Goal: Task Accomplishment & Management: Manage account settings

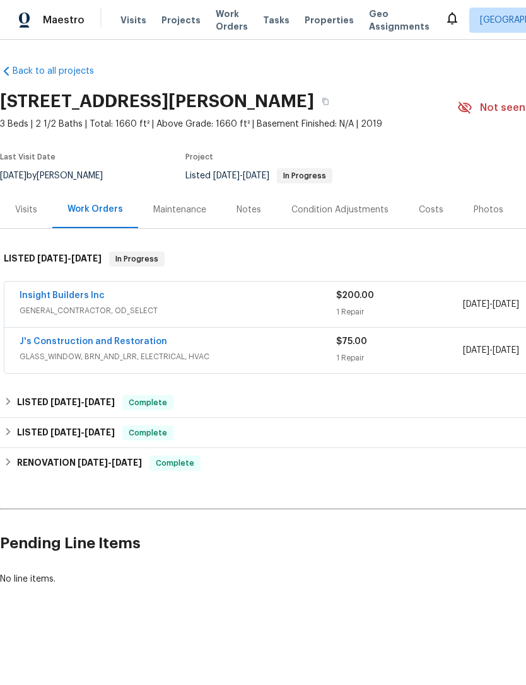
click at [156, 354] on span "GLASS_WINDOW, BRN_AND_LRR, ELECTRICAL, HVAC" at bounding box center [178, 356] width 316 height 13
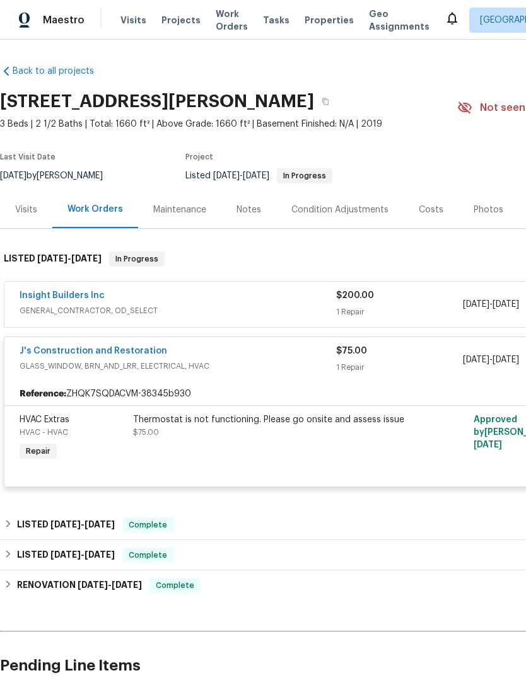
click at [111, 354] on link "J's Construction and Restoration" at bounding box center [93, 351] width 147 height 9
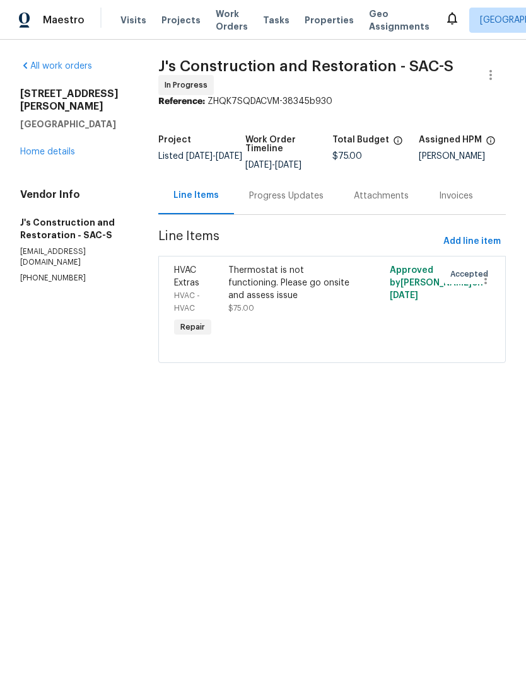
click at [302, 202] on div "Progress Updates" at bounding box center [286, 196] width 74 height 13
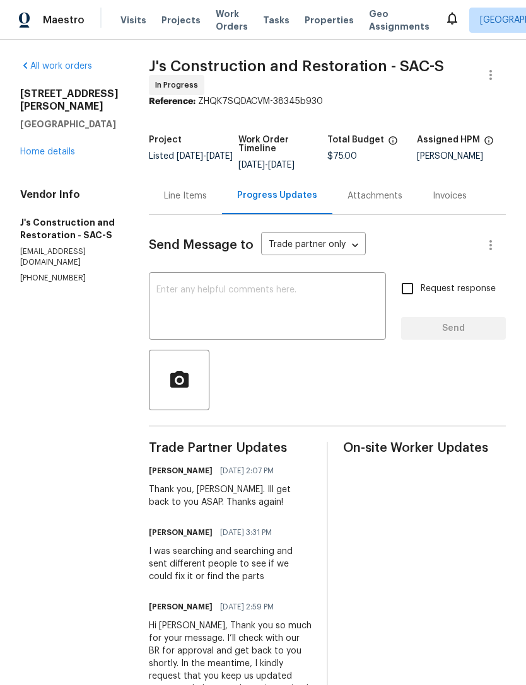
click at [311, 37] on div "Maestro Visits Projects Work Orders Tasks Properties Geo Assignments Sacramento…" at bounding box center [263, 20] width 526 height 40
click at [316, 25] on span "Properties" at bounding box center [328, 20] width 49 height 13
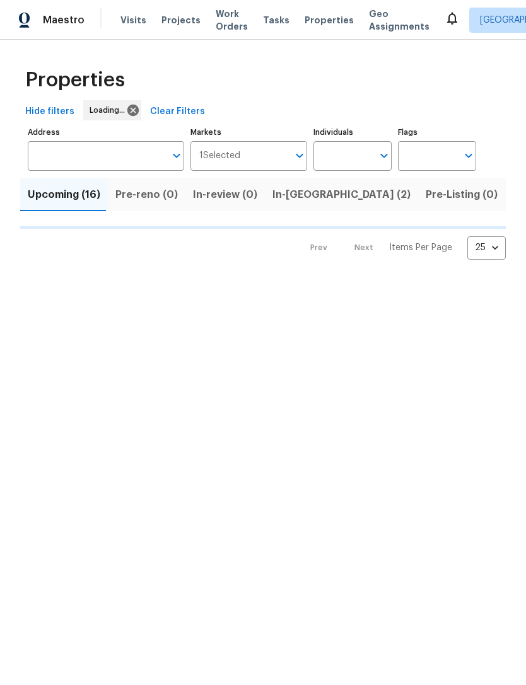
click at [132, 155] on input "Address" at bounding box center [96, 156] width 137 height 30
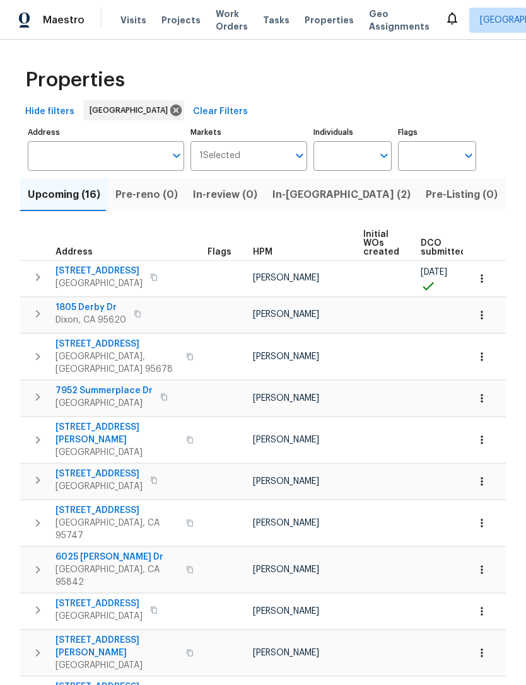
click at [64, 113] on span "Hide filters" at bounding box center [49, 112] width 49 height 16
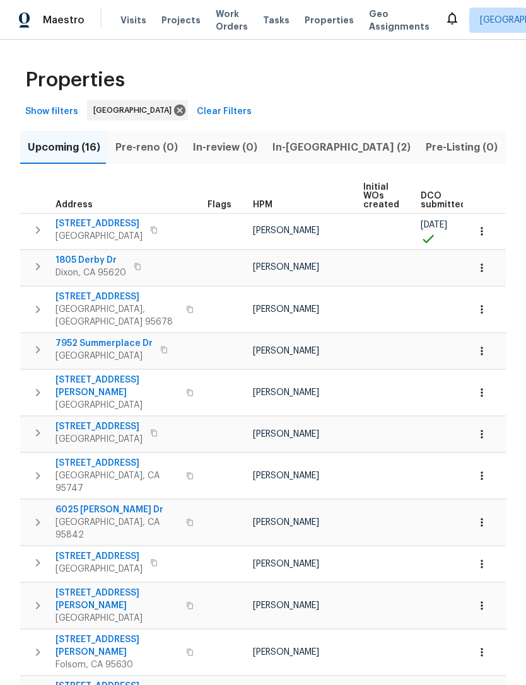
click at [66, 117] on span "Show filters" at bounding box center [51, 112] width 53 height 16
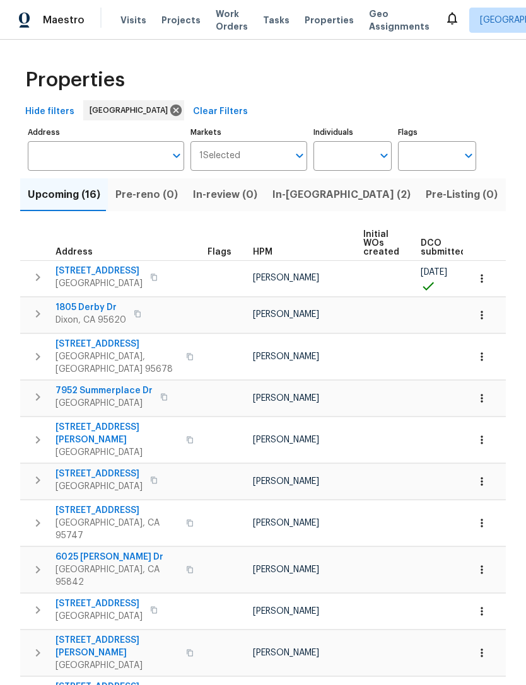
click at [367, 163] on input "Individuals" at bounding box center [342, 156] width 59 height 30
type input "[PERSON_NAME]"
click at [357, 193] on li "[PERSON_NAME]" at bounding box center [352, 196] width 58 height 26
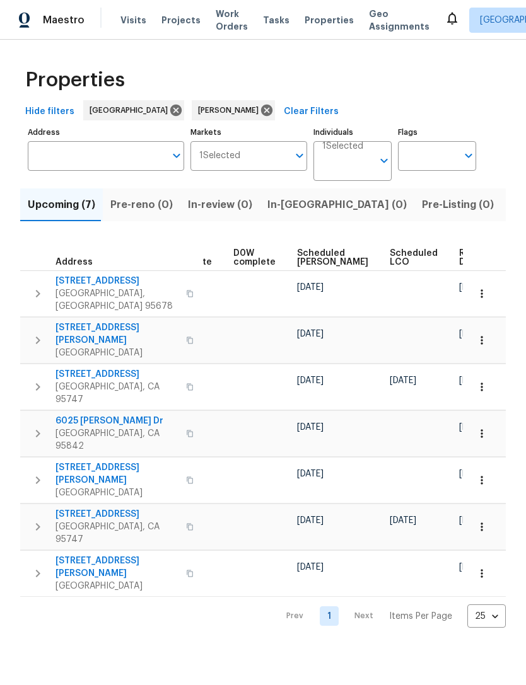
scroll to position [0, 317]
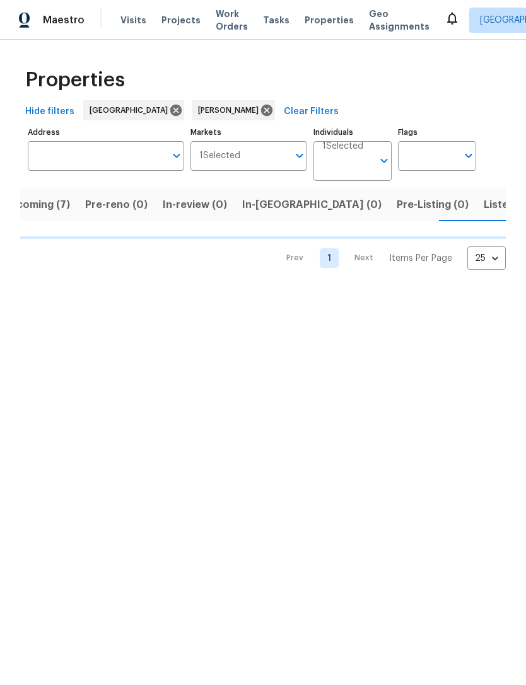
scroll to position [0, 26]
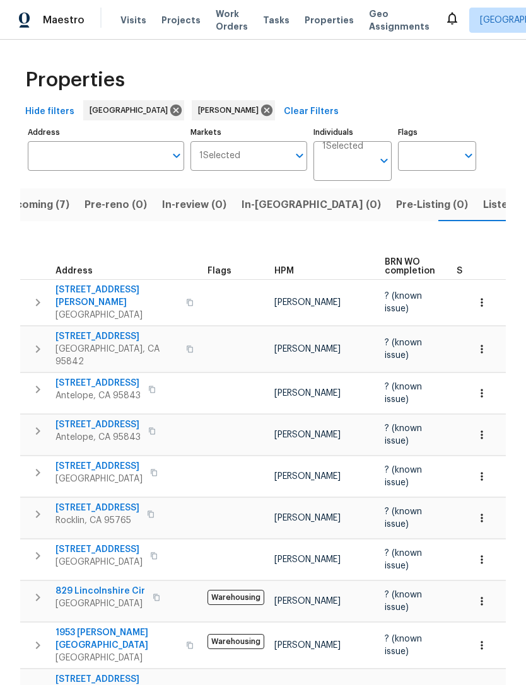
click at [125, 390] on span "Antelope, CA 95843" at bounding box center [97, 396] width 85 height 13
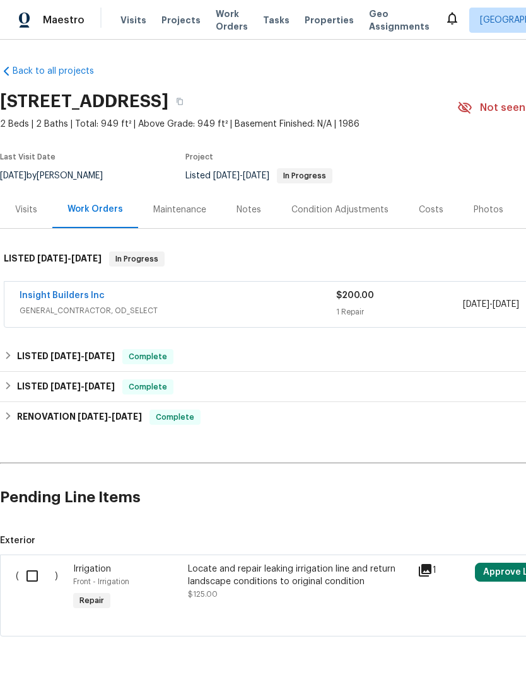
click at [75, 316] on span "GENERAL_CONTRACTOR, OD_SELECT" at bounding box center [178, 310] width 316 height 13
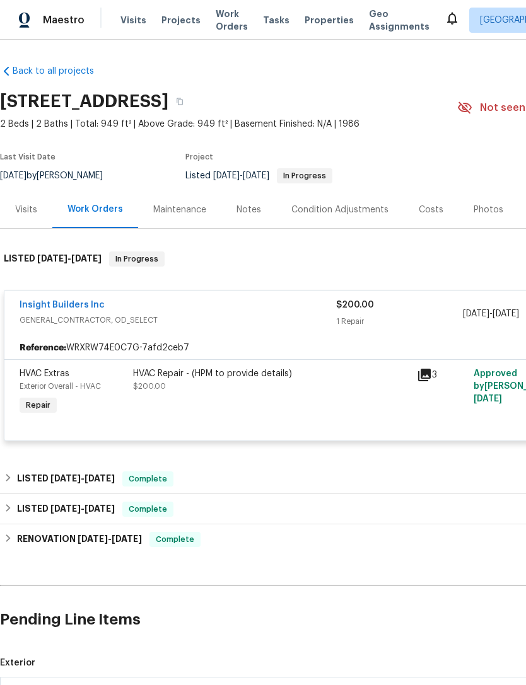
click at [243, 381] on div "HVAC Repair - (HPM to provide details) $200.00" at bounding box center [271, 379] width 276 height 25
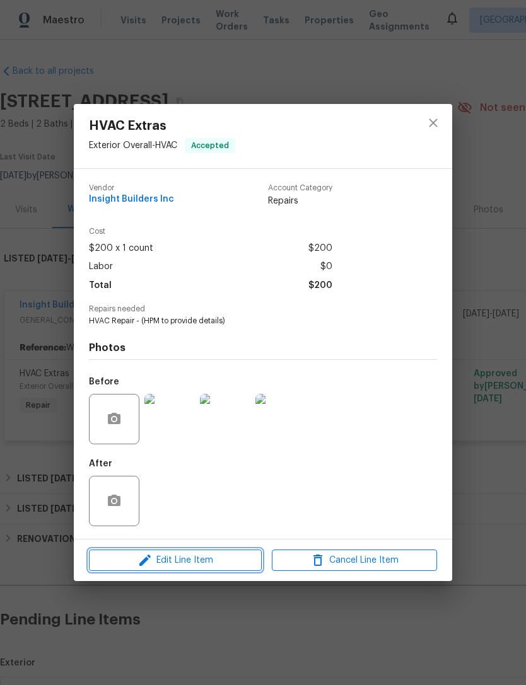
click at [212, 563] on span "Edit Line Item" at bounding box center [175, 561] width 165 height 16
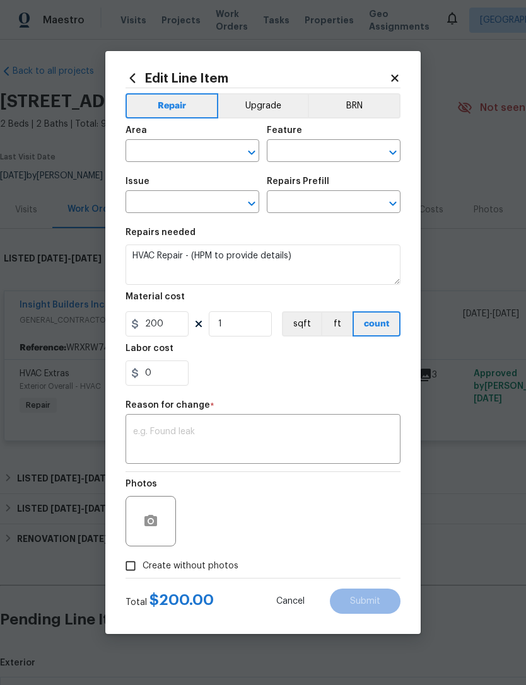
type input "Exterior Overall"
type input "HVAC"
type input "HVAC Extras"
type input "HVAC Repair $1.00"
click at [263, 440] on textarea at bounding box center [263, 440] width 260 height 26
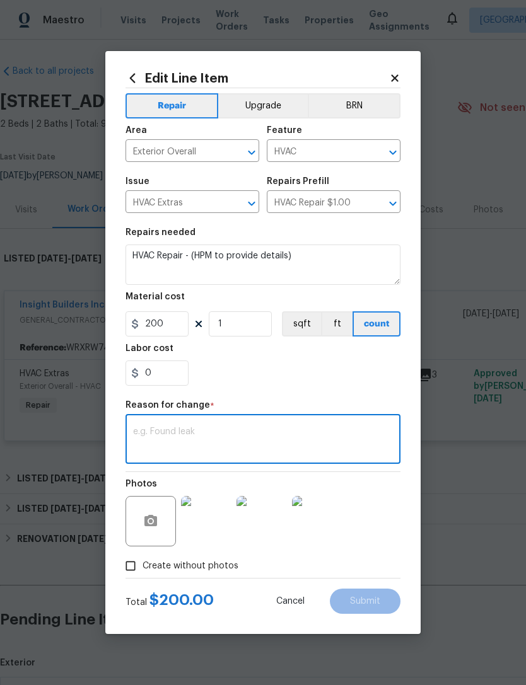
click at [221, 442] on textarea at bounding box center [263, 440] width 260 height 26
click at [201, 451] on textarea at bounding box center [263, 440] width 260 height 26
paste textarea "Beaver Creek needs a new special thermostat and it's $650 for that and the Freo…"
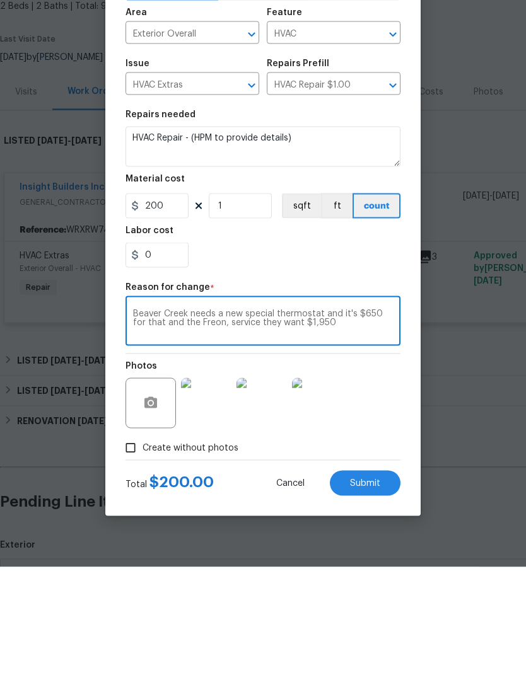
scroll to position [21, 0]
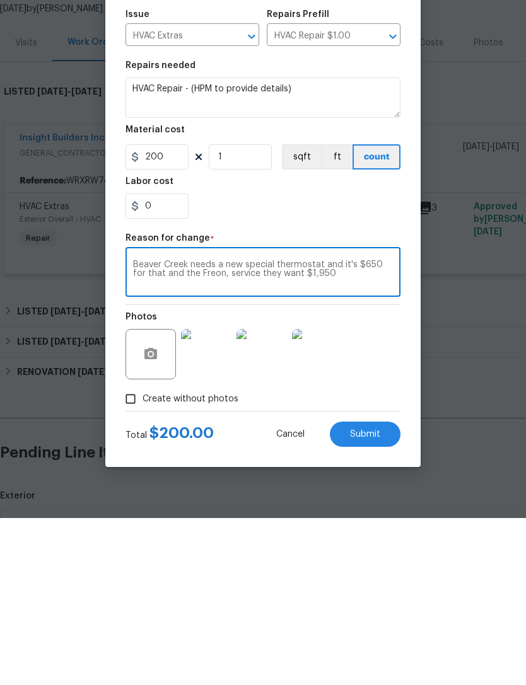
type textarea "Beaver Creek needs a new special thermostat and it's $650 for that and the Freo…"
click at [247, 311] on input "1" at bounding box center [240, 323] width 63 height 25
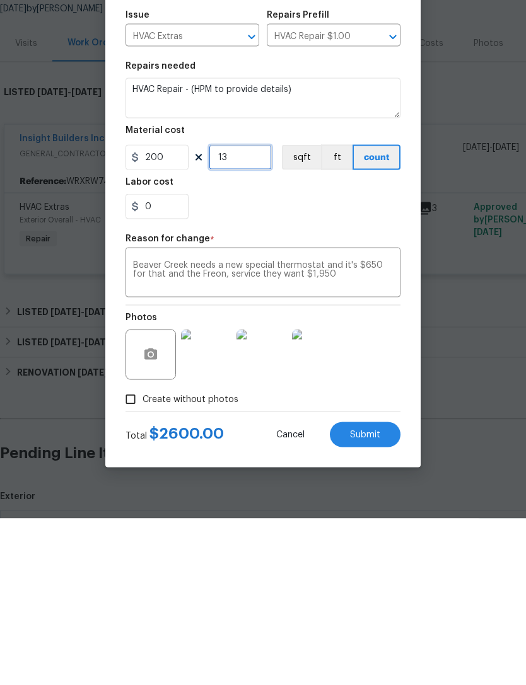
type input "13"
click at [381, 472] on div "Photos" at bounding box center [262, 513] width 275 height 82
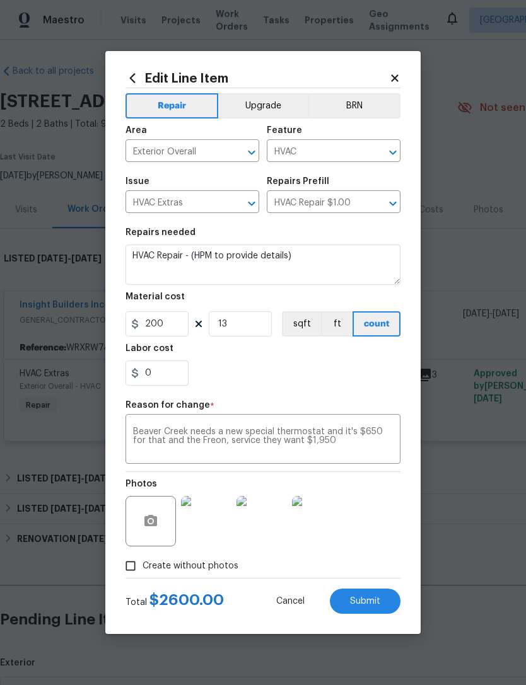
click at [369, 599] on span "Submit" at bounding box center [365, 601] width 30 height 9
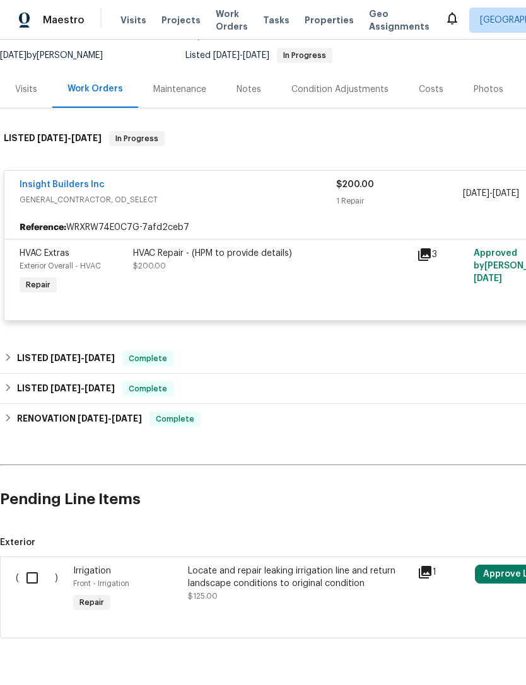
scroll to position [120, 0]
click at [28, 565] on input "checkbox" at bounding box center [37, 578] width 36 height 26
checkbox input "true"
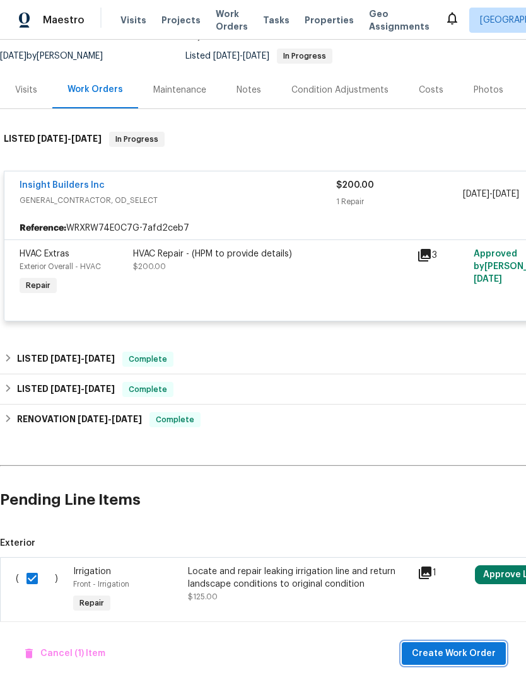
click at [464, 647] on span "Create Work Order" at bounding box center [454, 654] width 84 height 16
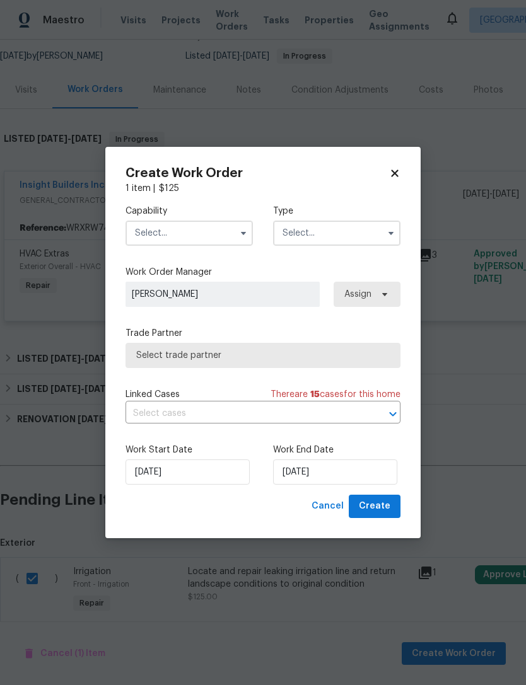
click at [219, 233] on input "text" at bounding box center [188, 233] width 127 height 25
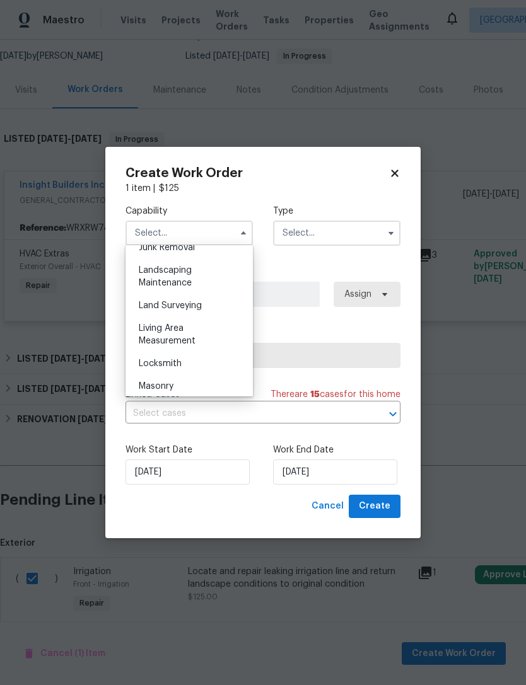
scroll to position [823, 0]
click at [176, 282] on span "Landscaping Maintenance" at bounding box center [165, 272] width 53 height 21
type input "Landscaping Maintenance"
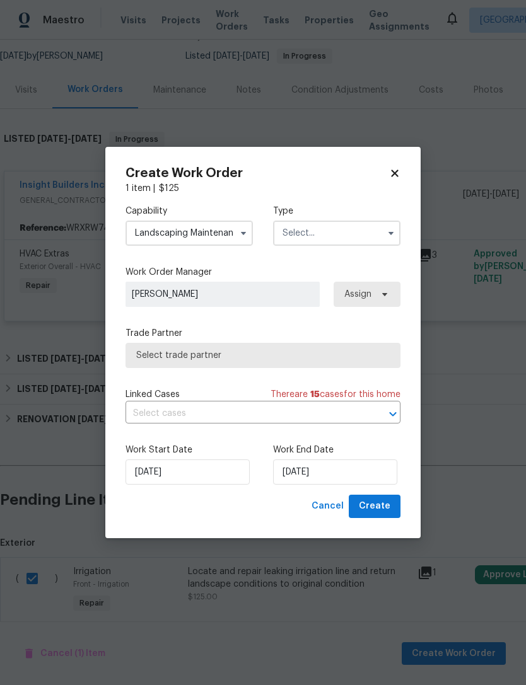
click at [359, 234] on input "text" at bounding box center [336, 233] width 127 height 25
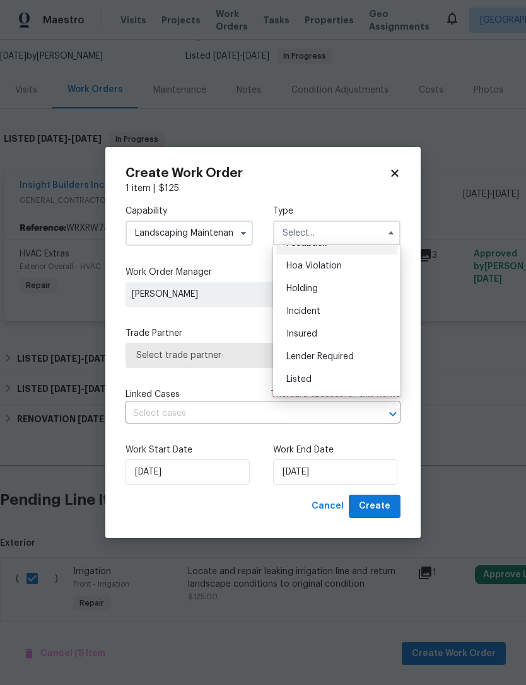
scroll to position [47, 0]
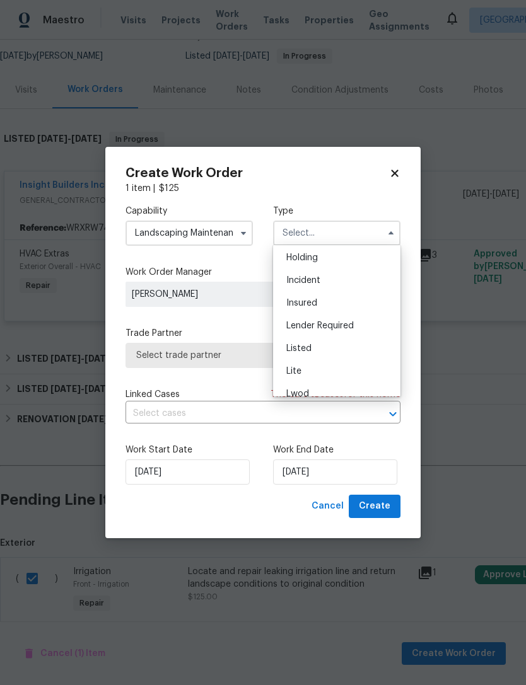
click at [308, 361] on div "Lite" at bounding box center [336, 371] width 121 height 23
type input "Lite"
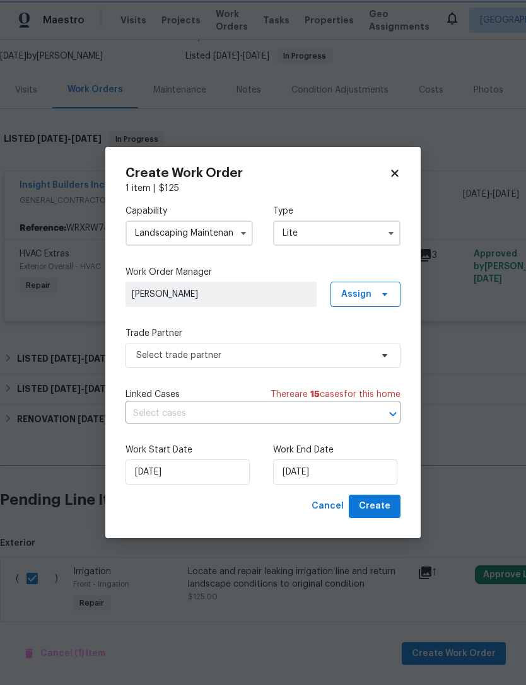
scroll to position [0, 0]
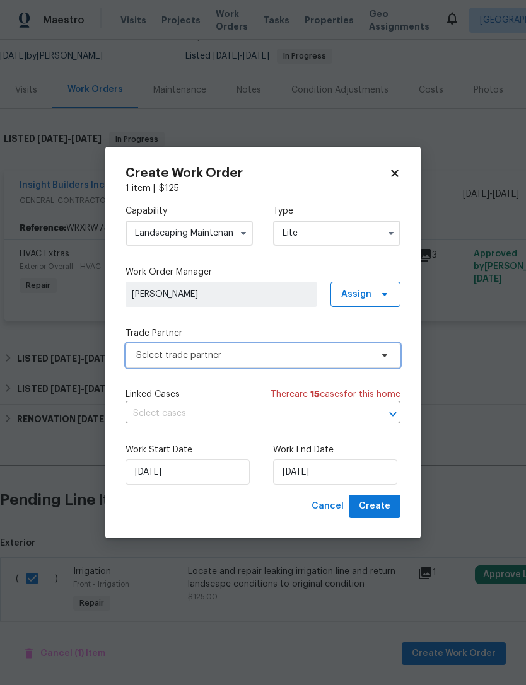
click at [286, 360] on span "Select trade partner" at bounding box center [253, 355] width 235 height 13
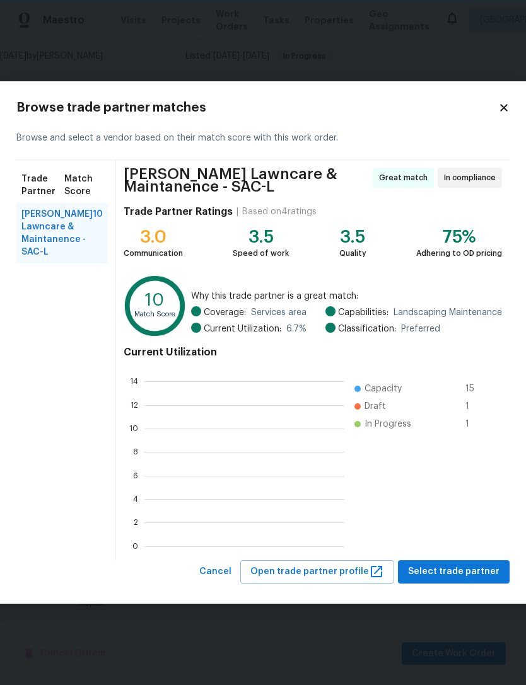
scroll to position [1, 1]
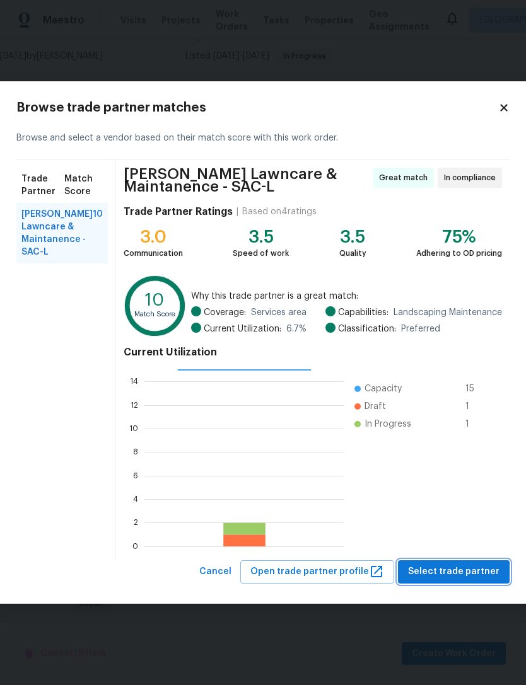
click at [474, 578] on span "Select trade partner" at bounding box center [453, 572] width 91 height 16
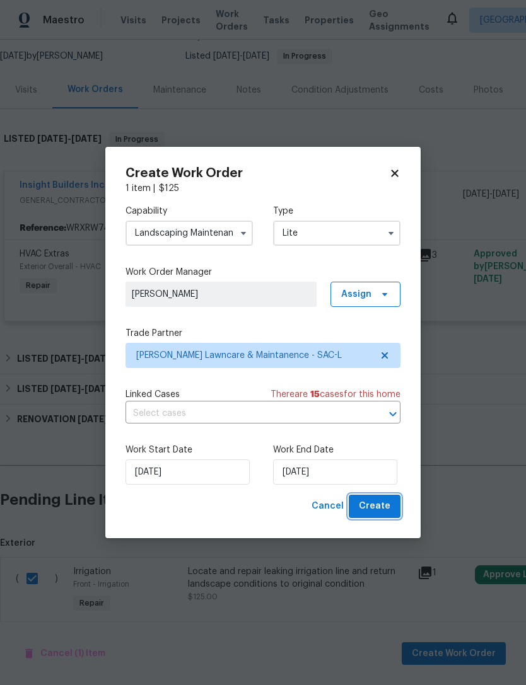
click at [380, 511] on span "Create" at bounding box center [375, 507] width 32 height 16
checkbox input "false"
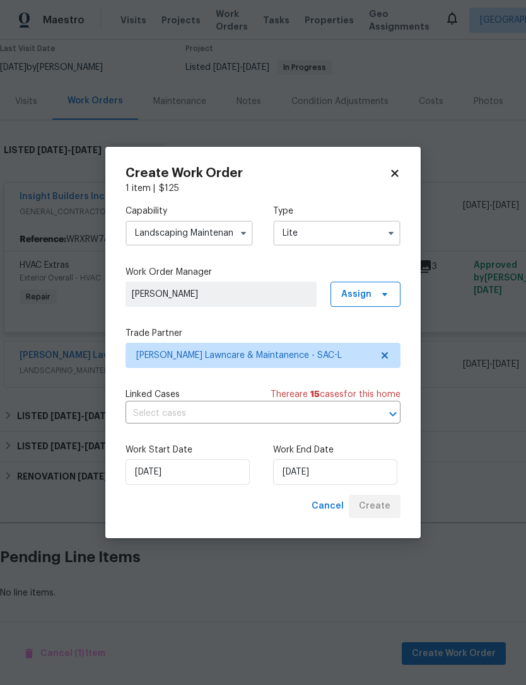
scroll to position [68, 0]
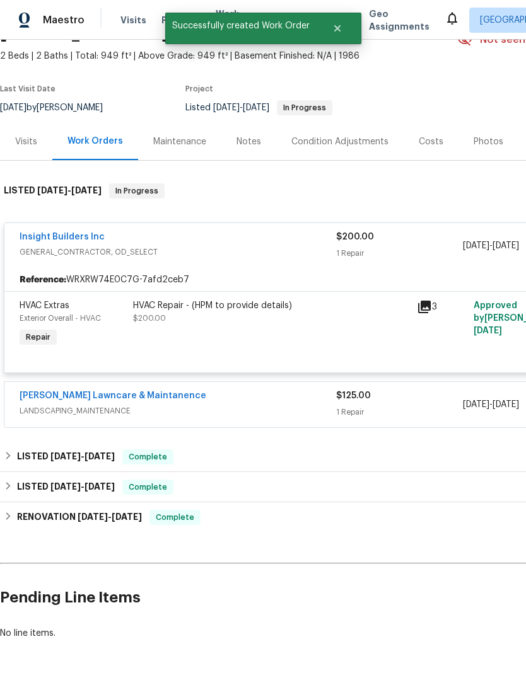
click at [141, 405] on span "LANDSCAPING_MAINTENANCE" at bounding box center [178, 411] width 316 height 13
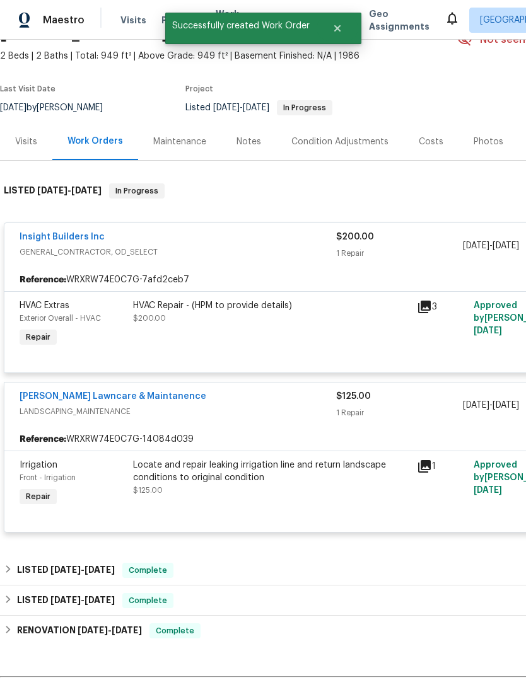
click at [224, 459] on div "Locate and repair leaking irrigation line and return landscape conditions to or…" at bounding box center [271, 471] width 276 height 25
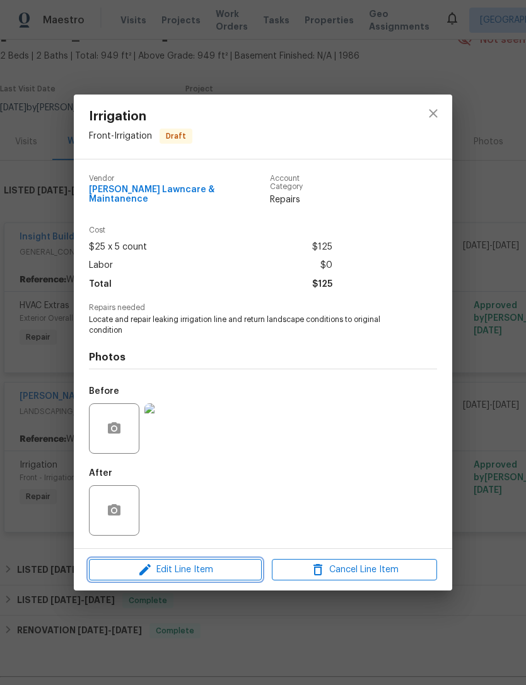
click at [221, 577] on button "Edit Line Item" at bounding box center [175, 570] width 173 height 22
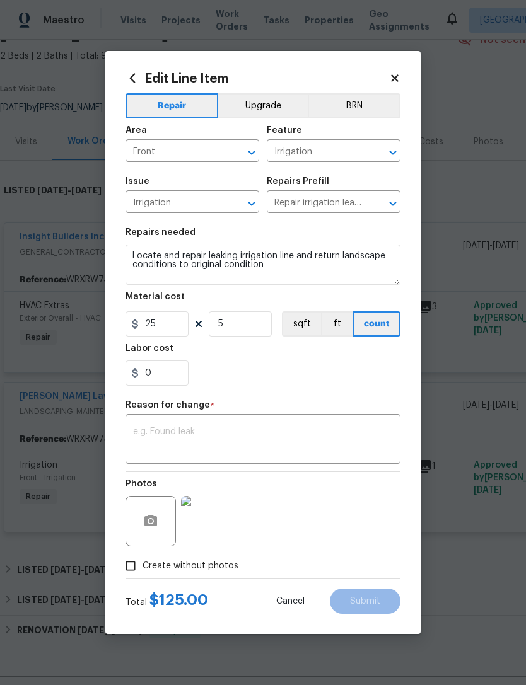
click at [277, 447] on textarea at bounding box center [263, 440] width 260 height 26
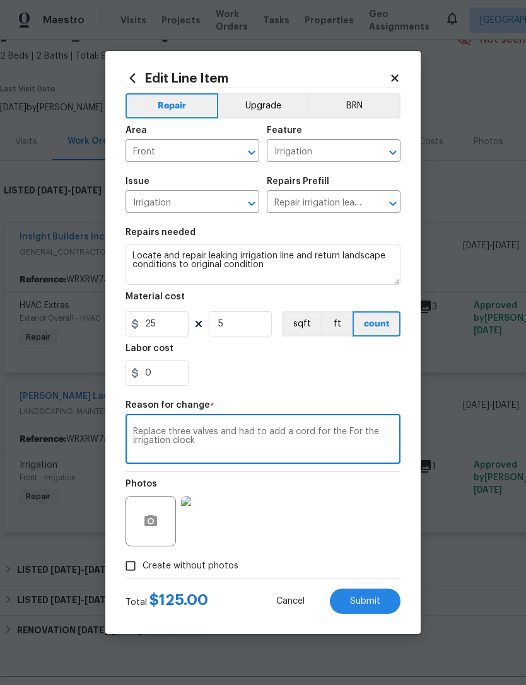
type textarea "Replace three valves and had to add a cord for the For the irrigation clock"
click at [283, 381] on div "0" at bounding box center [262, 373] width 275 height 25
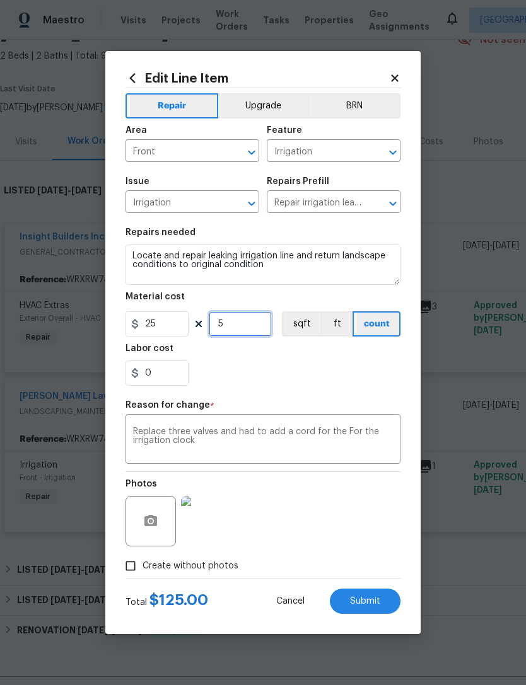
click at [256, 332] on input "5" at bounding box center [240, 323] width 63 height 25
click at [360, 390] on section "Repairs needed Locate and repair leaking irrigation line and return landscape c…" at bounding box center [262, 307] width 275 height 173
click at [260, 332] on input "7" at bounding box center [240, 323] width 63 height 25
type input "8"
click at [338, 378] on div "0" at bounding box center [262, 373] width 275 height 25
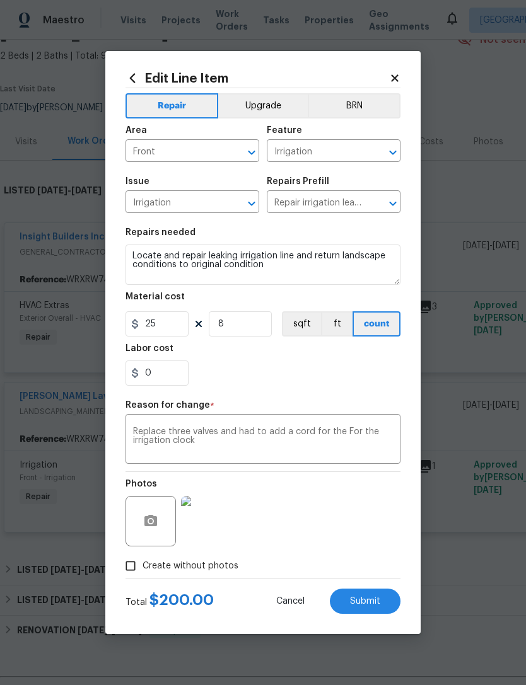
click at [378, 601] on span "Submit" at bounding box center [365, 601] width 30 height 9
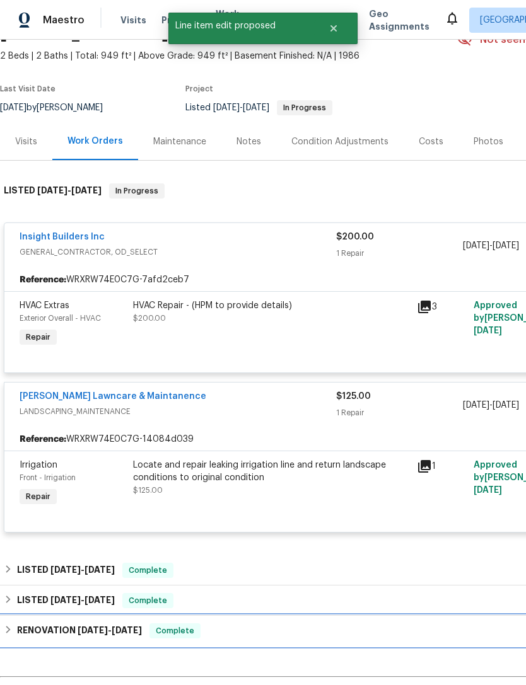
click at [372, 616] on div "RENOVATION [DATE] - [DATE] Complete" at bounding box center [356, 631] width 712 height 30
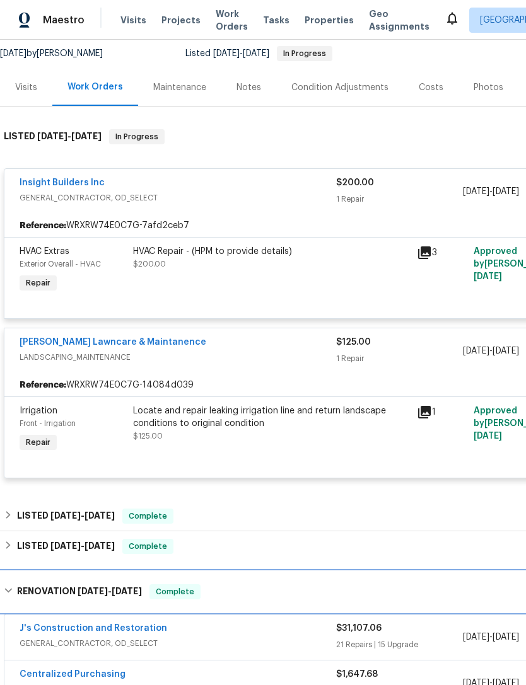
scroll to position [123, 0]
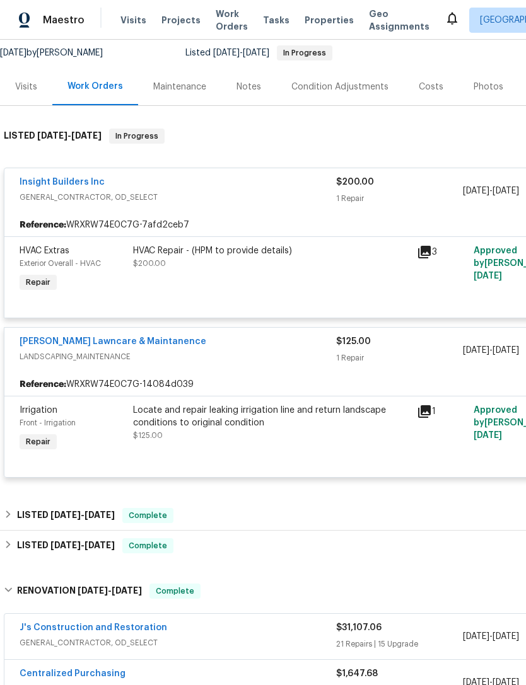
click at [125, 337] on link "[PERSON_NAME] Lawncare & Maintanence" at bounding box center [113, 341] width 187 height 9
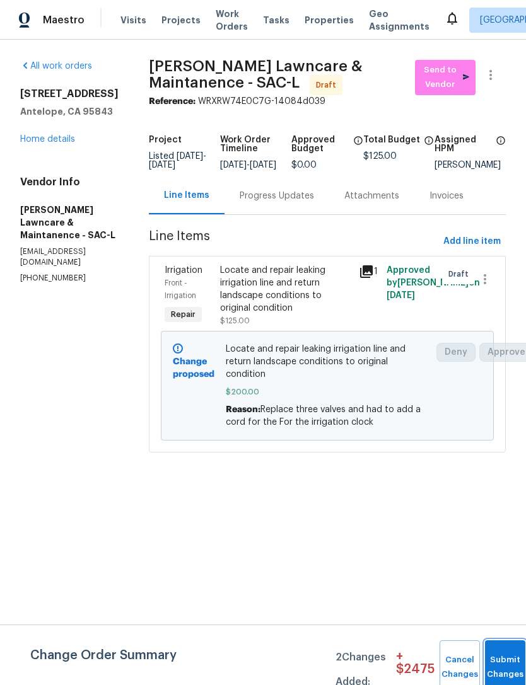
click at [509, 663] on button "Submit Changes" at bounding box center [505, 667] width 40 height 54
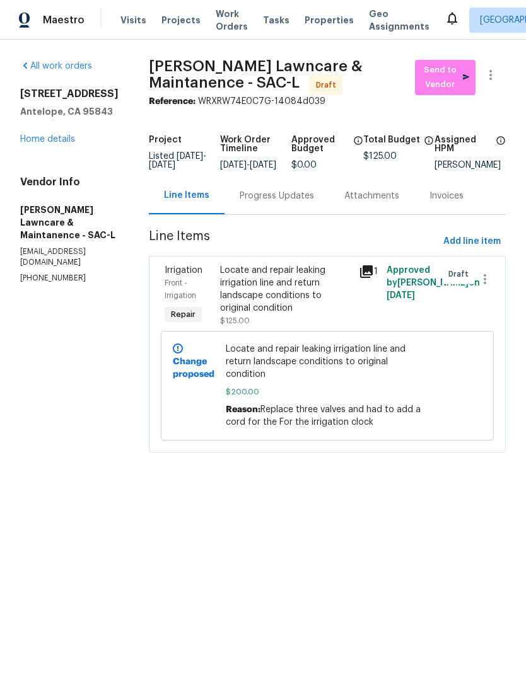
click at [305, 298] on div "Locate and repair leaking irrigation line and return landscape conditions to or…" at bounding box center [285, 289] width 131 height 50
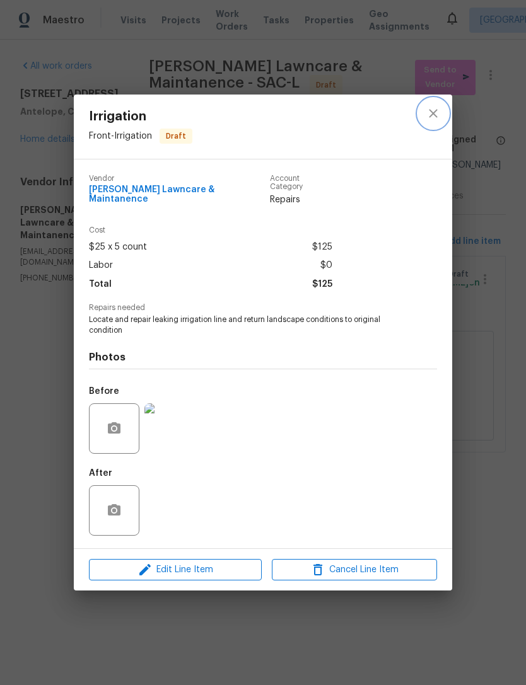
click at [435, 121] on icon "close" at bounding box center [432, 113] width 15 height 15
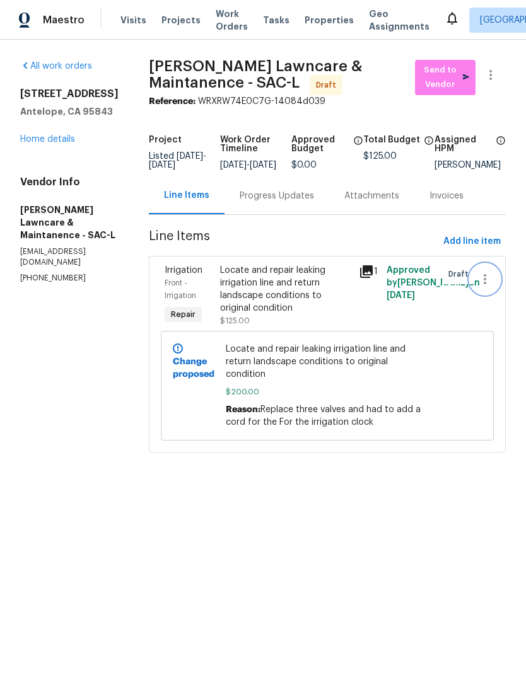
click at [489, 287] on icon "button" at bounding box center [484, 279] width 15 height 15
click at [55, 151] on div at bounding box center [263, 342] width 526 height 685
click at [62, 144] on link "Home details" at bounding box center [47, 139] width 55 height 9
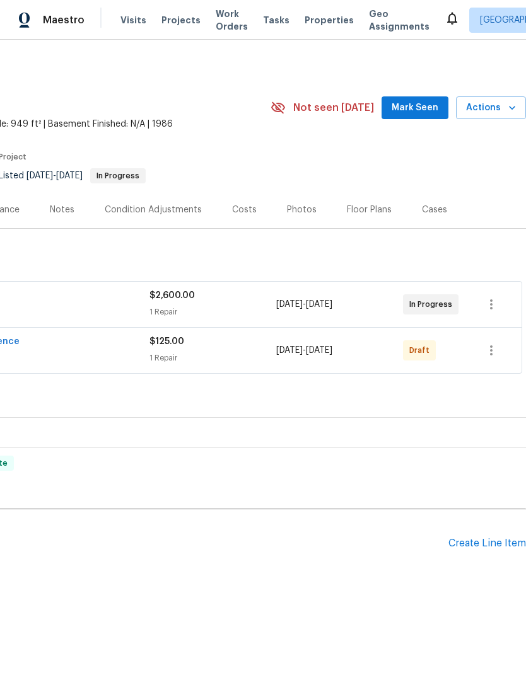
scroll to position [0, 187]
click at [497, 361] on button "button" at bounding box center [491, 350] width 30 height 30
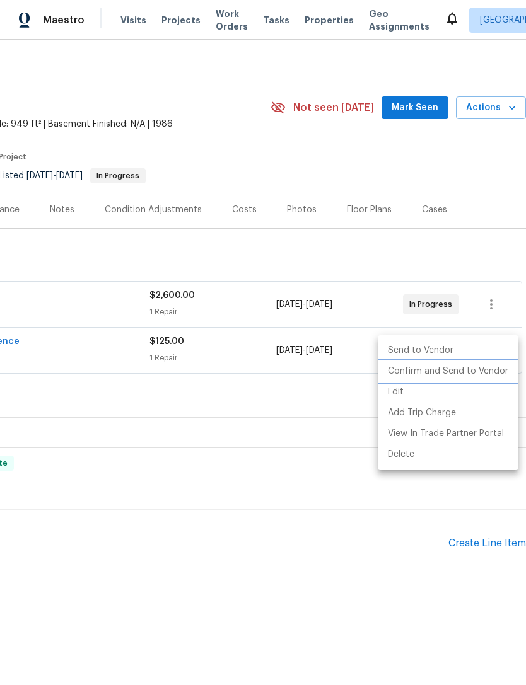
click at [479, 376] on li "Confirm and Send to Vendor" at bounding box center [448, 371] width 141 height 21
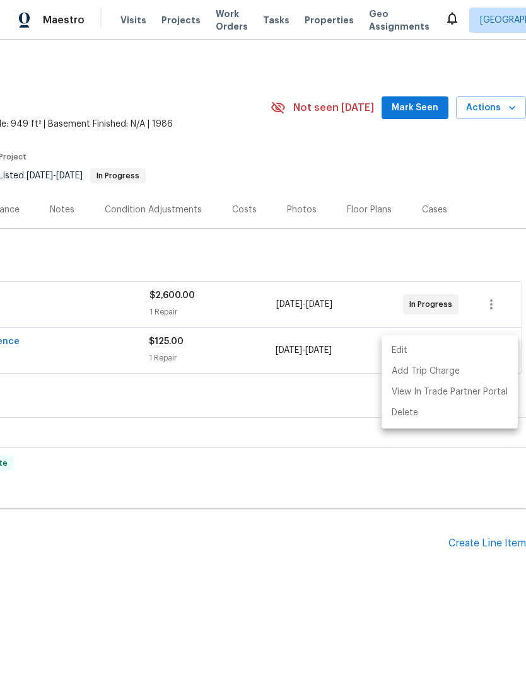
click at [283, 471] on div at bounding box center [263, 342] width 526 height 685
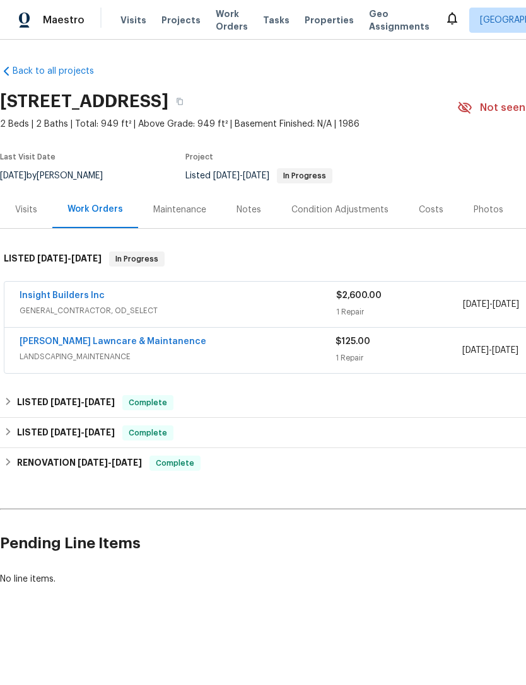
scroll to position [0, 0]
click at [130, 345] on link "[PERSON_NAME] Lawncare & Maintanence" at bounding box center [113, 341] width 187 height 9
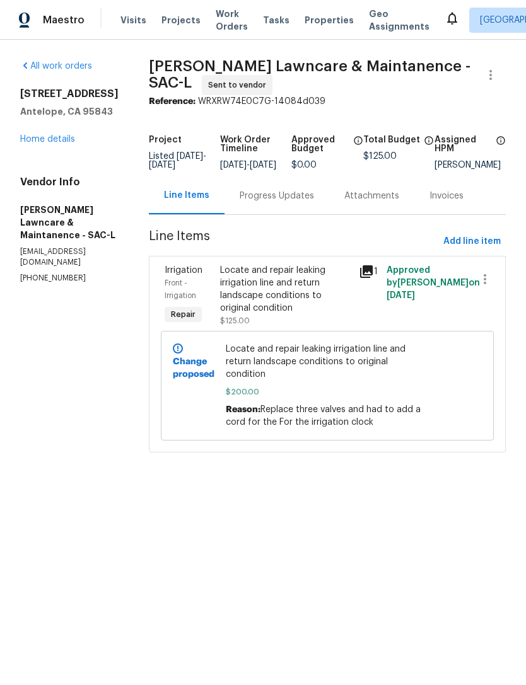
click at [282, 212] on div "Progress Updates" at bounding box center [276, 195] width 105 height 37
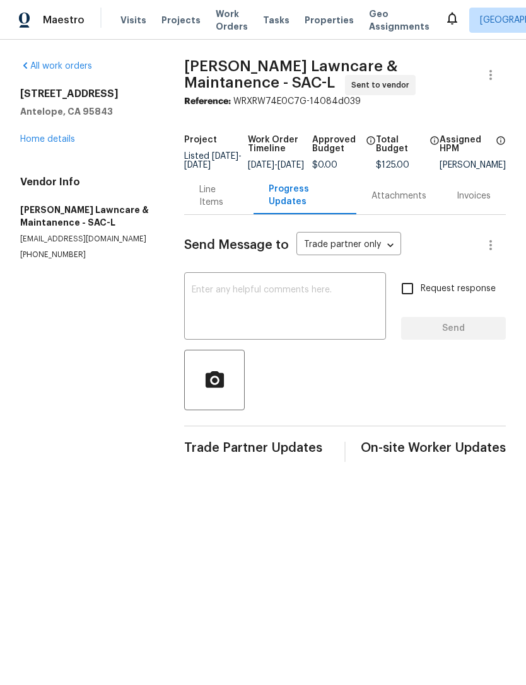
click at [303, 319] on textarea at bounding box center [285, 308] width 187 height 44
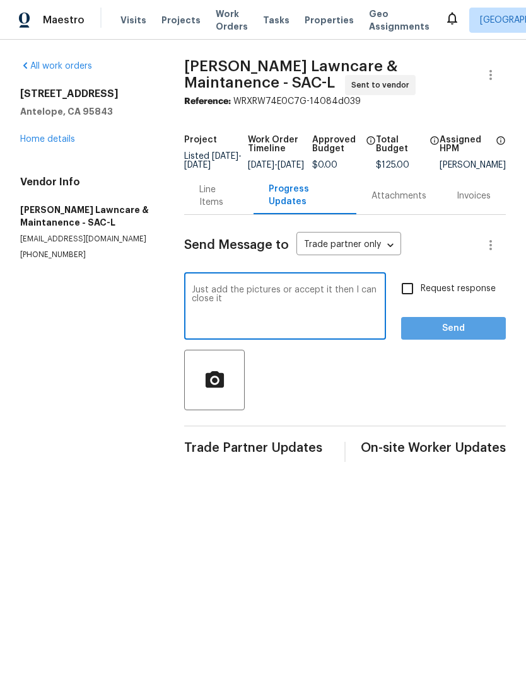
type textarea "Just add the pictures or accept it then I can close it"
click at [450, 337] on span "Send" at bounding box center [453, 329] width 84 height 16
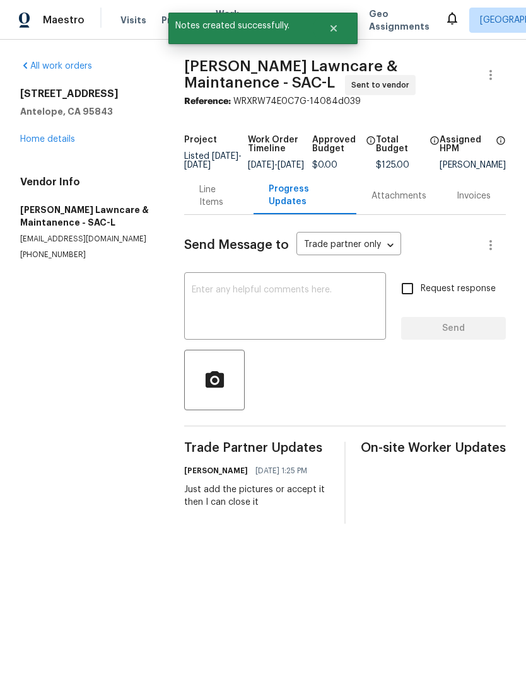
click at [46, 142] on link "Home details" at bounding box center [47, 139] width 55 height 9
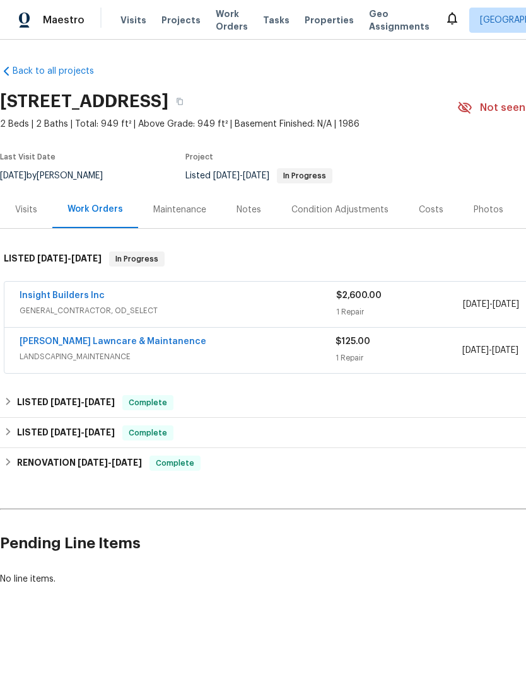
click at [314, 19] on span "Properties" at bounding box center [328, 20] width 49 height 13
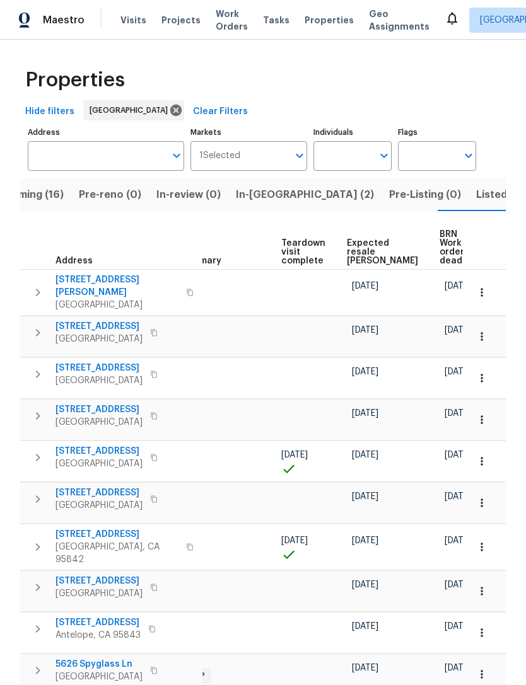
click at [367, 159] on input "Individuals" at bounding box center [342, 156] width 59 height 30
type input "[PERSON_NAME]"
click at [362, 202] on li "[PERSON_NAME]" at bounding box center [352, 196] width 58 height 26
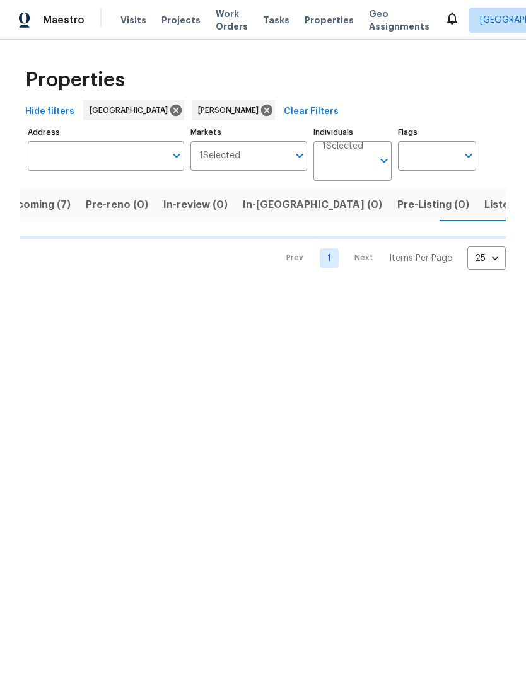
scroll to position [0, 26]
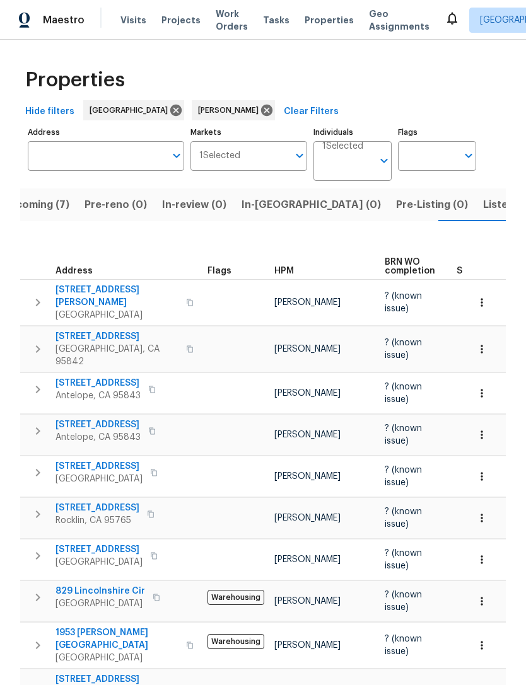
click at [483, 204] on span "Listed (9)" at bounding box center [507, 205] width 48 height 18
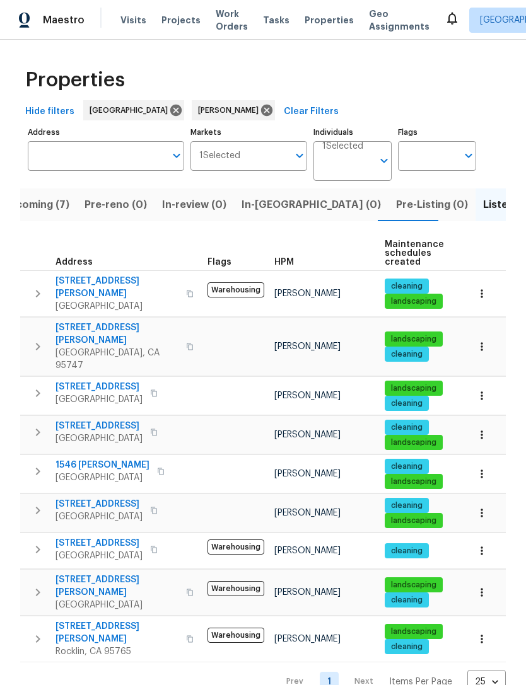
click at [129, 21] on span "Visits" at bounding box center [133, 20] width 26 height 13
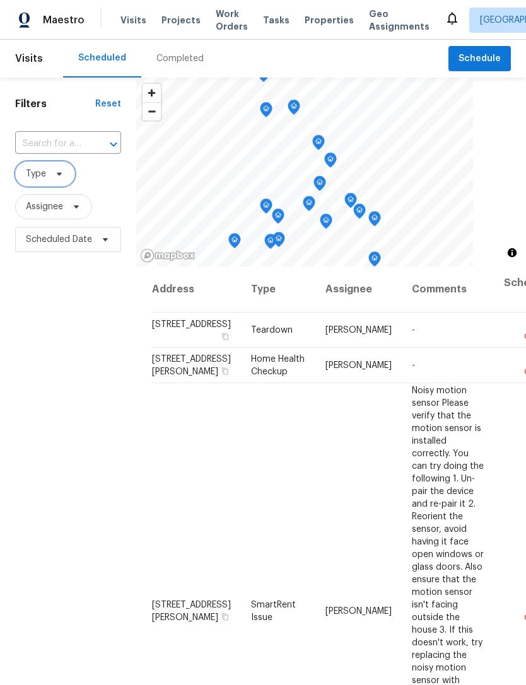
click at [55, 176] on icon at bounding box center [59, 174] width 10 height 10
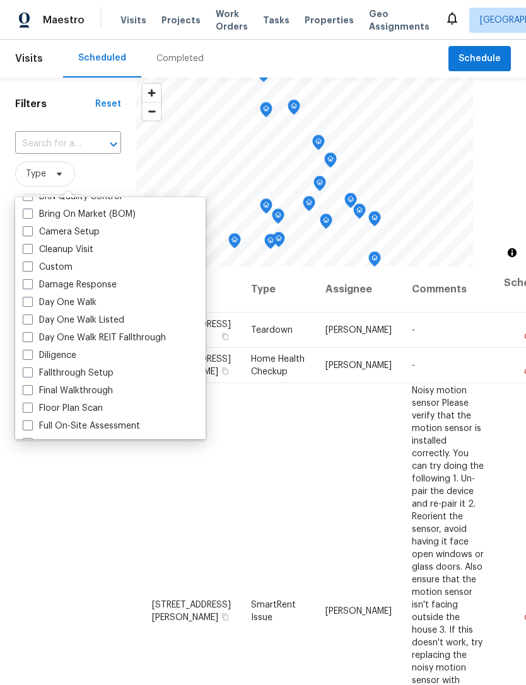
scroll to position [136, 0]
click at [96, 308] on label "Day One Walk" at bounding box center [60, 302] width 74 height 13
click at [31, 304] on input "Day One Walk" at bounding box center [27, 300] width 8 height 8
checkbox input "true"
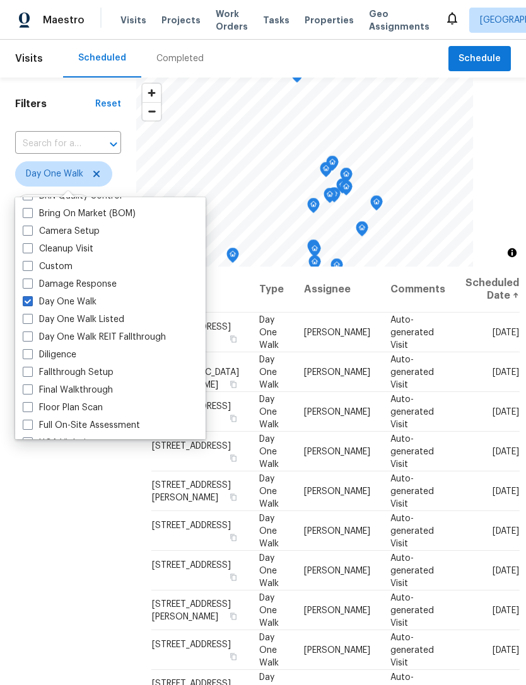
click at [72, 573] on div "Filters Reset ​ Day One Walk Assignee Scheduled Date" at bounding box center [68, 446] width 136 height 737
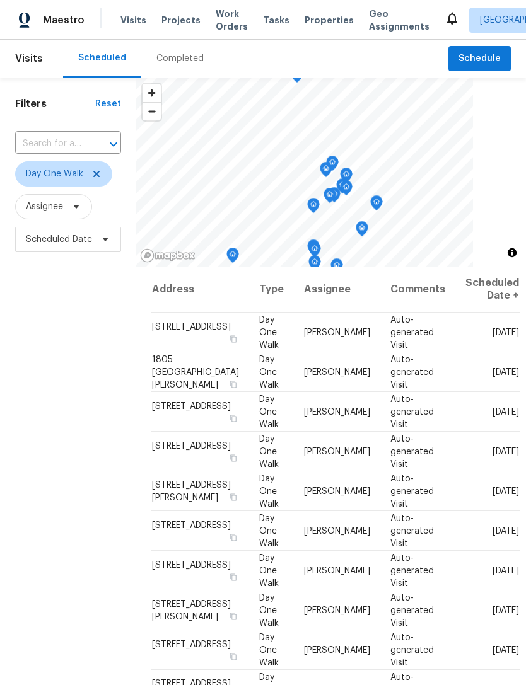
click at [221, 23] on span "Work Orders" at bounding box center [232, 20] width 32 height 25
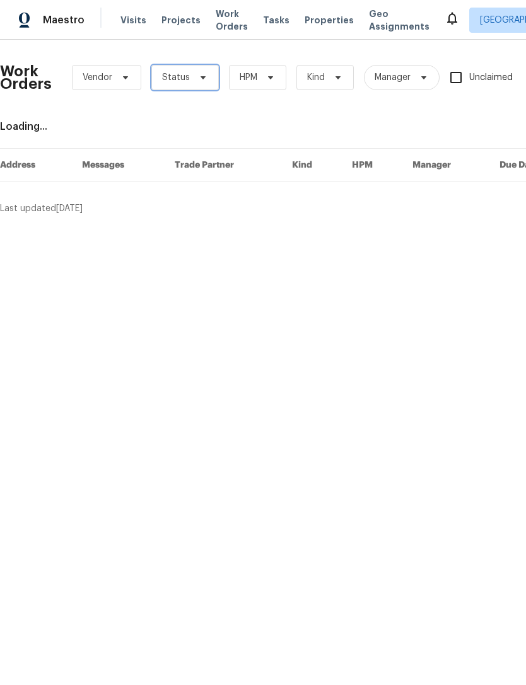
click at [204, 81] on icon at bounding box center [203, 77] width 10 height 10
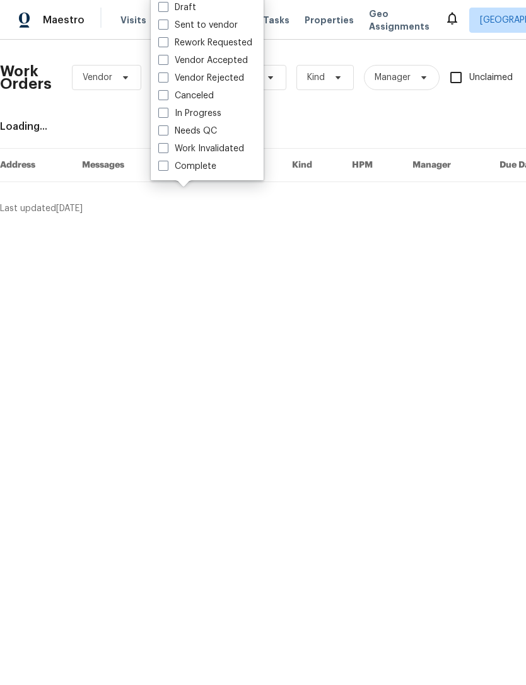
click at [216, 132] on label "Needs QC" at bounding box center [187, 131] width 59 height 13
click at [166, 132] on input "Needs QC" at bounding box center [162, 129] width 8 height 8
checkbox input "true"
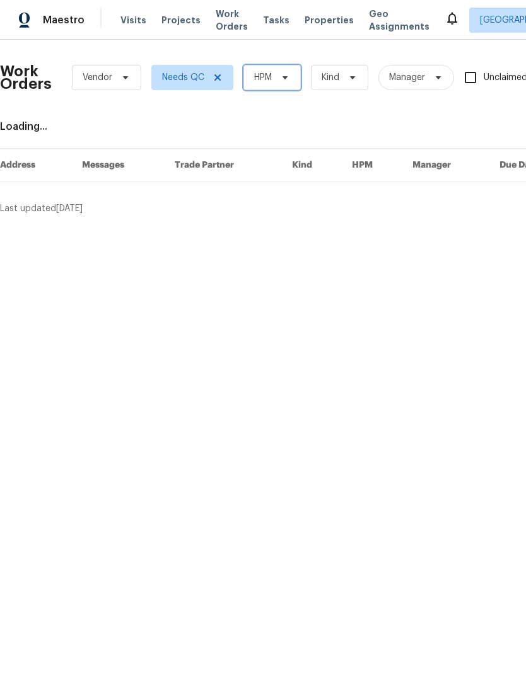
click at [292, 80] on span "HPM" at bounding box center [271, 77] width 57 height 25
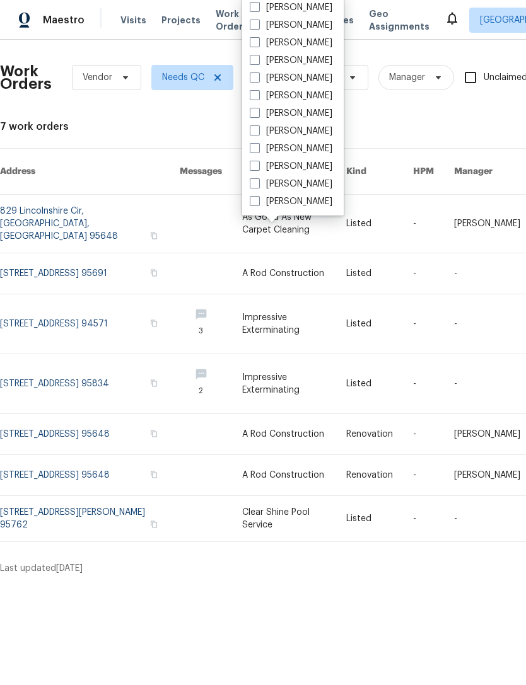
click at [288, 207] on label "[PERSON_NAME]" at bounding box center [291, 201] width 83 height 13
click at [258, 204] on input "[PERSON_NAME]" at bounding box center [254, 199] width 8 height 8
checkbox input "true"
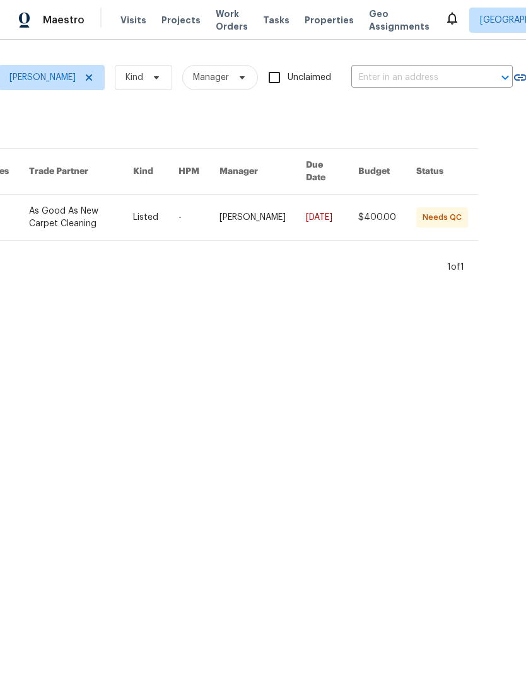
scroll to position [0, 244]
click at [107, 214] on link at bounding box center [82, 217] width 104 height 45
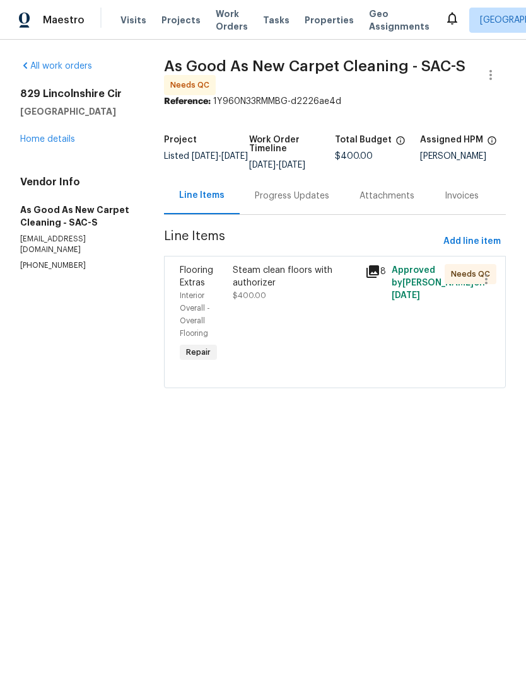
click at [295, 289] on div "Steam clean floors with authorizer" at bounding box center [295, 276] width 125 height 25
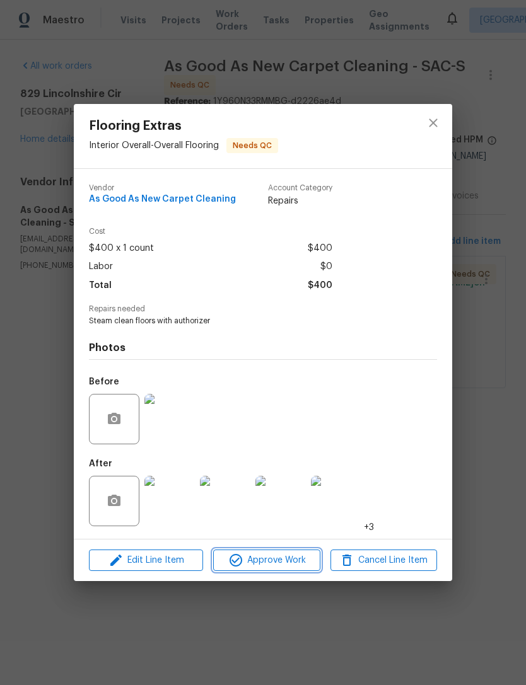
click at [289, 569] on span "Approve Work" at bounding box center [266, 561] width 99 height 16
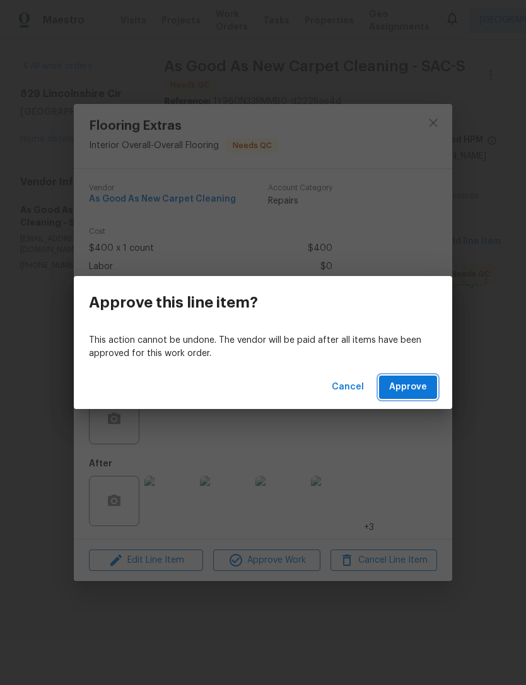
click at [420, 396] on button "Approve" at bounding box center [408, 387] width 58 height 23
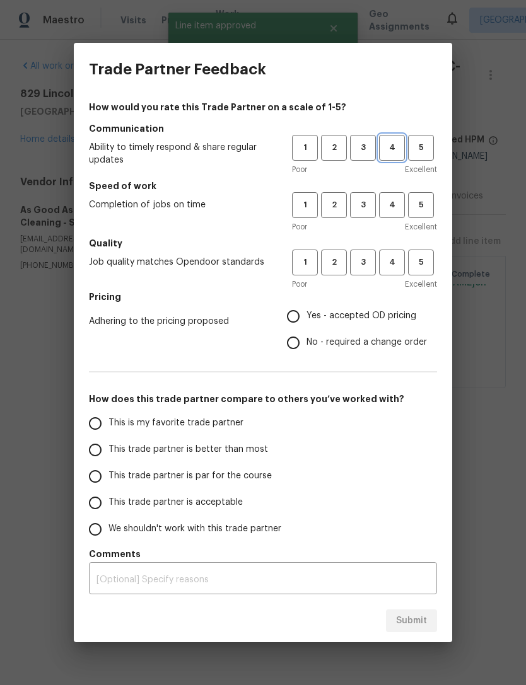
click at [397, 149] on span "4" at bounding box center [391, 148] width 23 height 14
click at [396, 214] on button "4" at bounding box center [392, 205] width 26 height 26
click at [397, 268] on span "4" at bounding box center [391, 262] width 23 height 14
click at [304, 316] on input "Yes - accepted OD pricing" at bounding box center [293, 316] width 26 height 26
radio input "true"
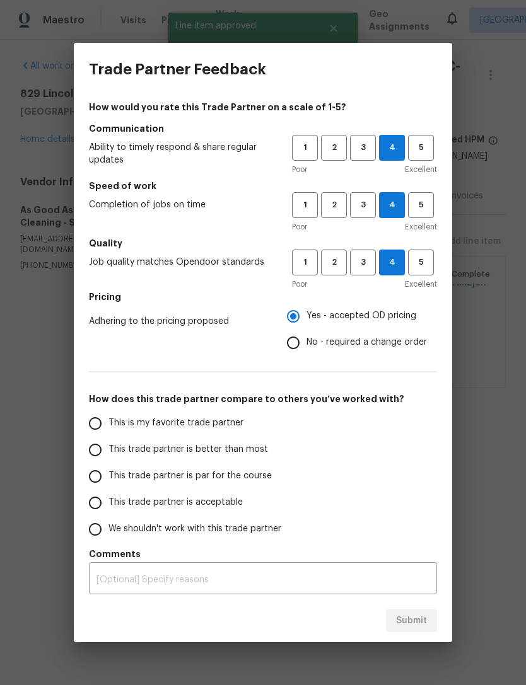
click at [103, 425] on input "This is my favorite trade partner" at bounding box center [95, 423] width 26 height 26
radio input "false"
click at [93, 462] on input "This trade partner is better than most" at bounding box center [95, 450] width 26 height 26
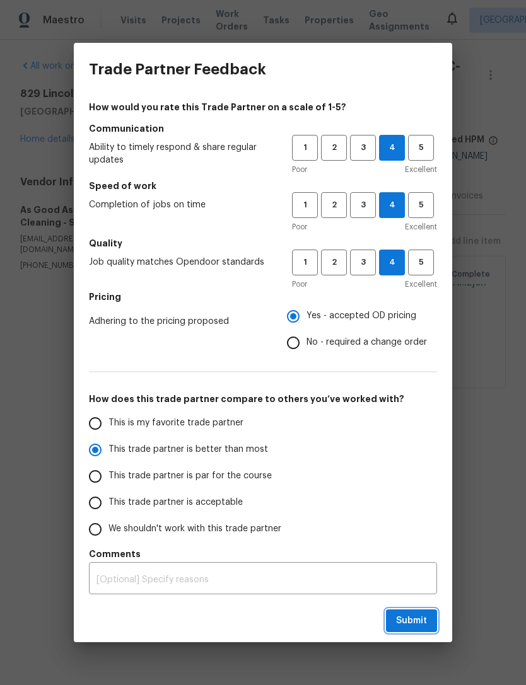
click at [430, 613] on button "Submit" at bounding box center [411, 620] width 51 height 23
radio input "true"
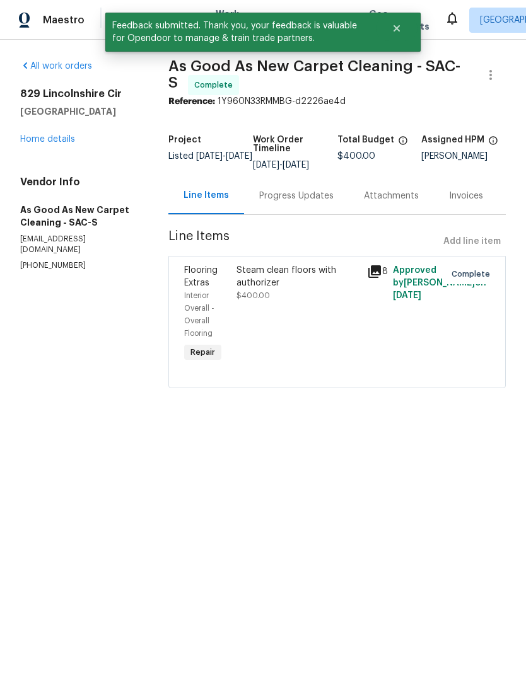
click at [382, 279] on icon at bounding box center [374, 271] width 15 height 15
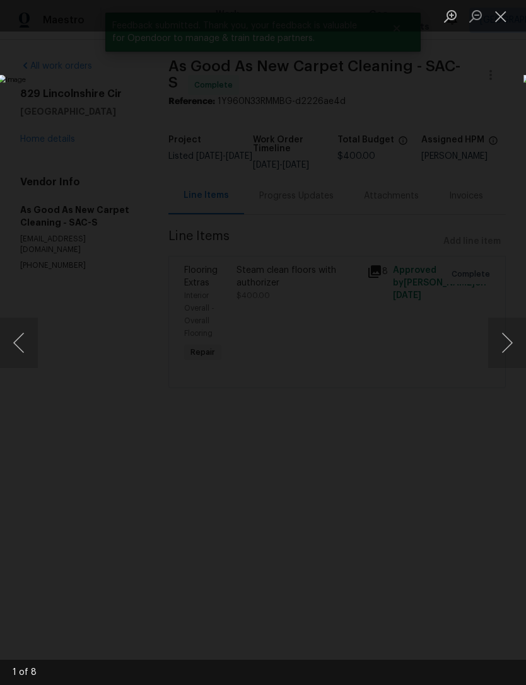
click at [503, 349] on button "Next image" at bounding box center [507, 343] width 38 height 50
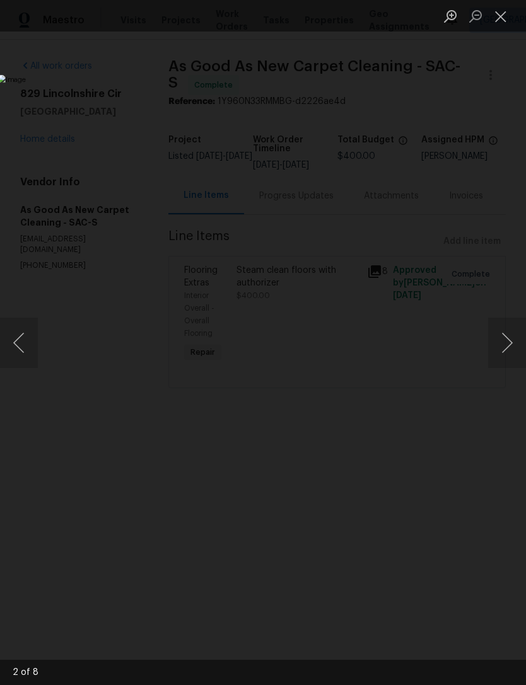
click at [505, 347] on button "Next image" at bounding box center [507, 343] width 38 height 50
click at [504, 347] on button "Next image" at bounding box center [507, 343] width 38 height 50
click at [503, 345] on button "Next image" at bounding box center [507, 343] width 38 height 50
click at [510, 344] on button "Next image" at bounding box center [507, 343] width 38 height 50
click at [502, 11] on button "Close lightbox" at bounding box center [500, 16] width 25 height 22
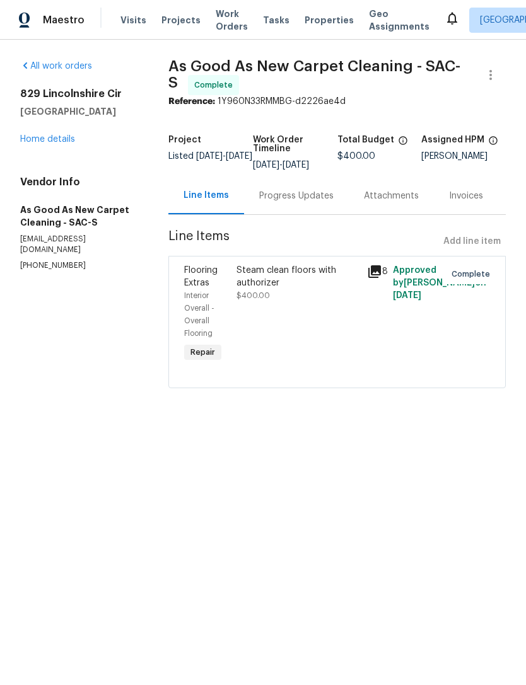
click at [222, 28] on span "Work Orders" at bounding box center [232, 20] width 32 height 25
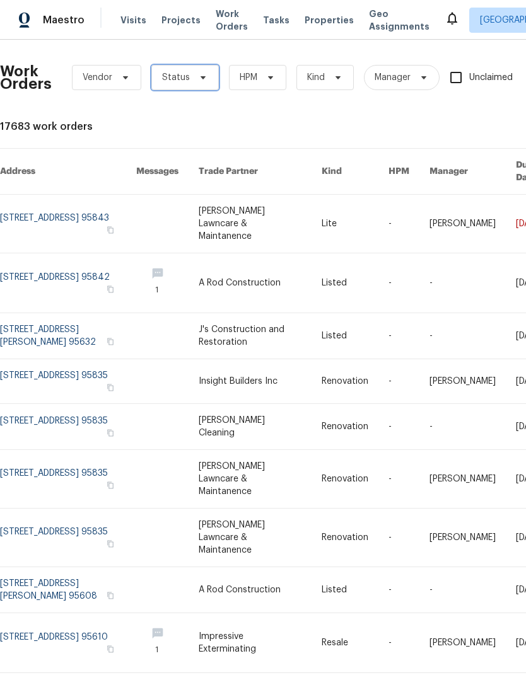
click at [196, 85] on span "Status" at bounding box center [184, 77] width 67 height 25
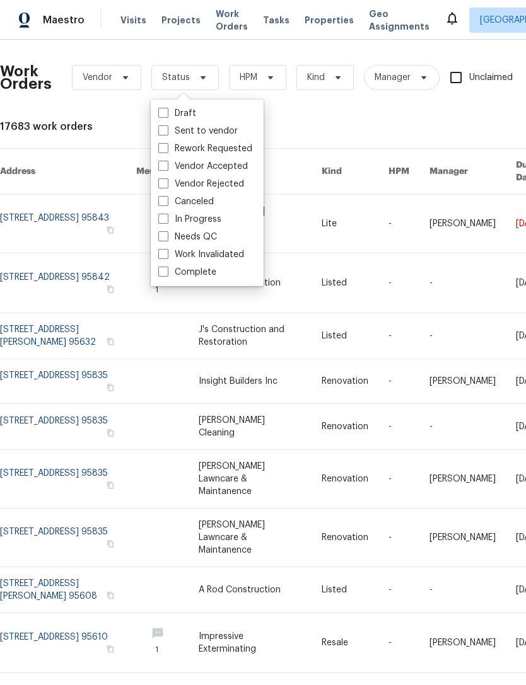
click at [212, 237] on label "Needs QC" at bounding box center [187, 237] width 59 height 13
click at [166, 237] on input "Needs QC" at bounding box center [162, 235] width 8 height 8
checkbox input "true"
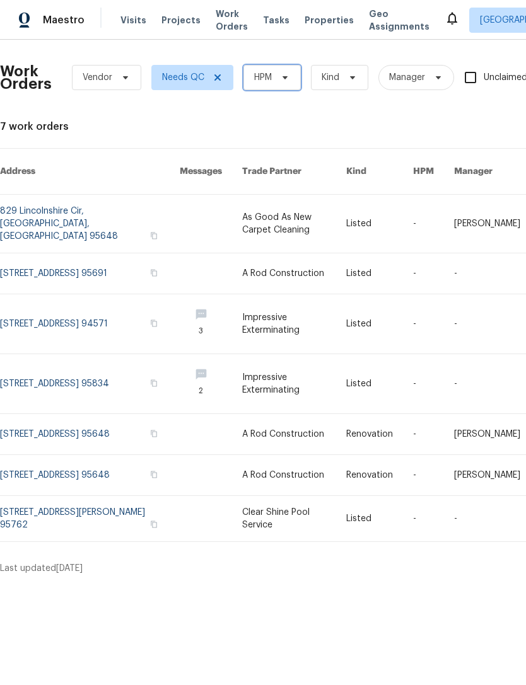
click at [283, 75] on icon at bounding box center [285, 77] width 10 height 10
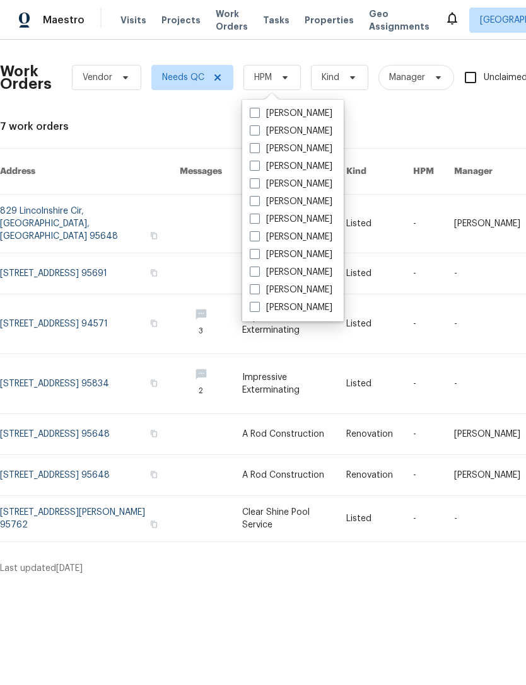
click at [294, 312] on label "[PERSON_NAME]" at bounding box center [291, 307] width 83 height 13
click at [258, 309] on input "[PERSON_NAME]" at bounding box center [254, 305] width 8 height 8
checkbox input "true"
